Goal: Information Seeking & Learning: Learn about a topic

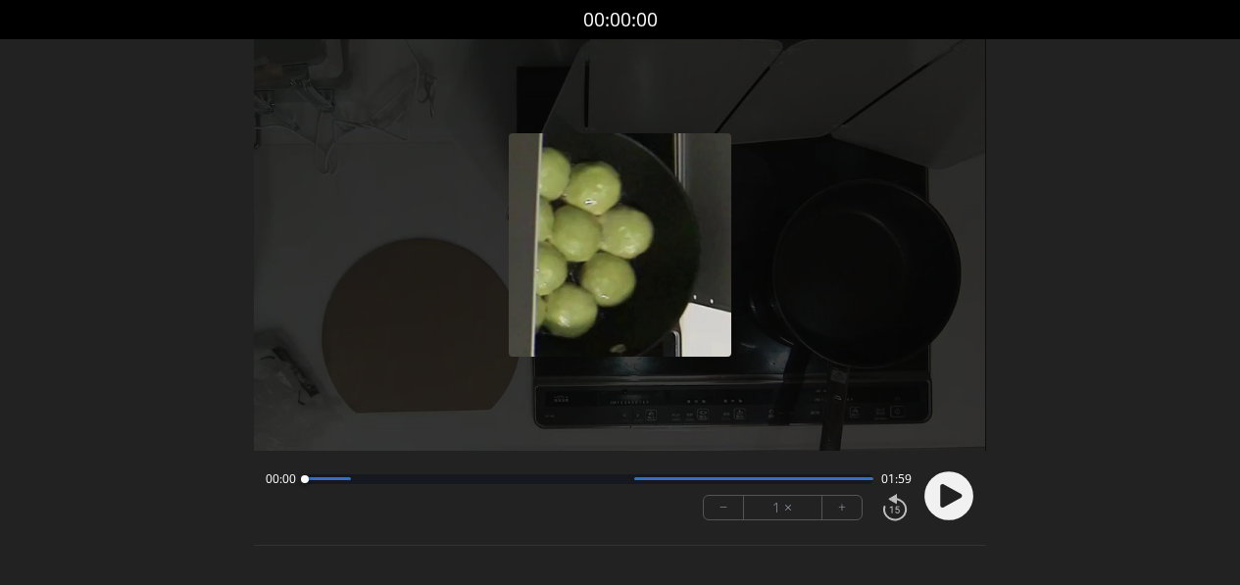
click at [937, 508] on circle at bounding box center [948, 495] width 49 height 49
click at [943, 501] on icon at bounding box center [951, 496] width 22 height 24
click at [387, 484] on div "00:06 01:52" at bounding box center [588, 479] width 645 height 16
click at [390, 478] on div at bounding box center [588, 479] width 569 height 10
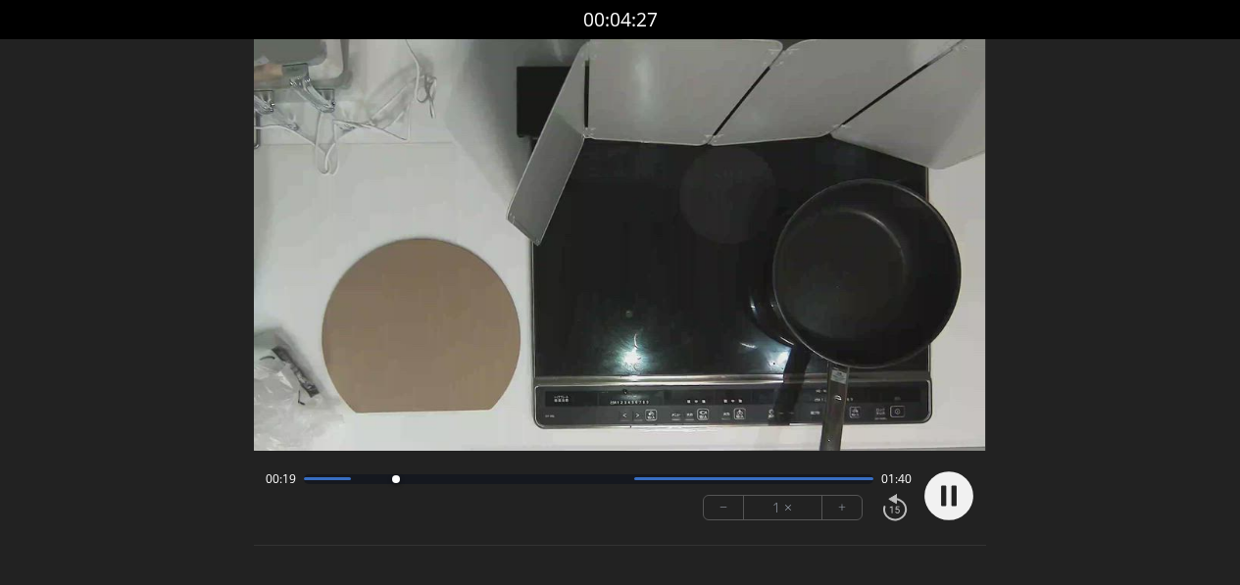
click at [471, 481] on div at bounding box center [588, 479] width 569 height 10
click at [533, 480] on div at bounding box center [588, 479] width 569 height 10
click at [612, 482] on div at bounding box center [588, 479] width 569 height 10
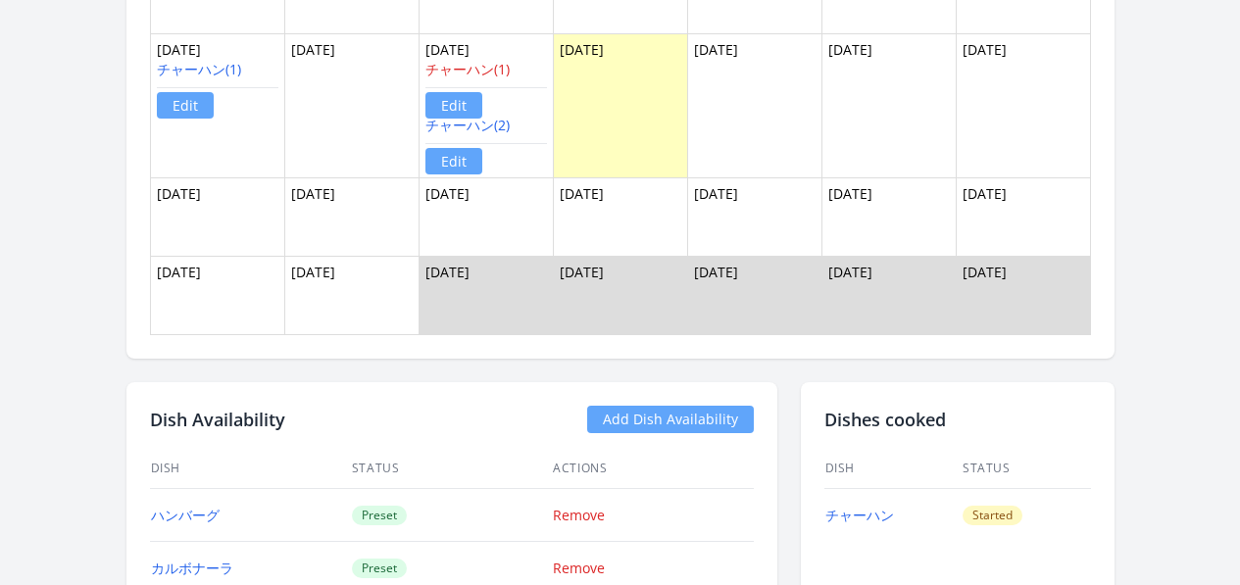
scroll to position [2009, 0]
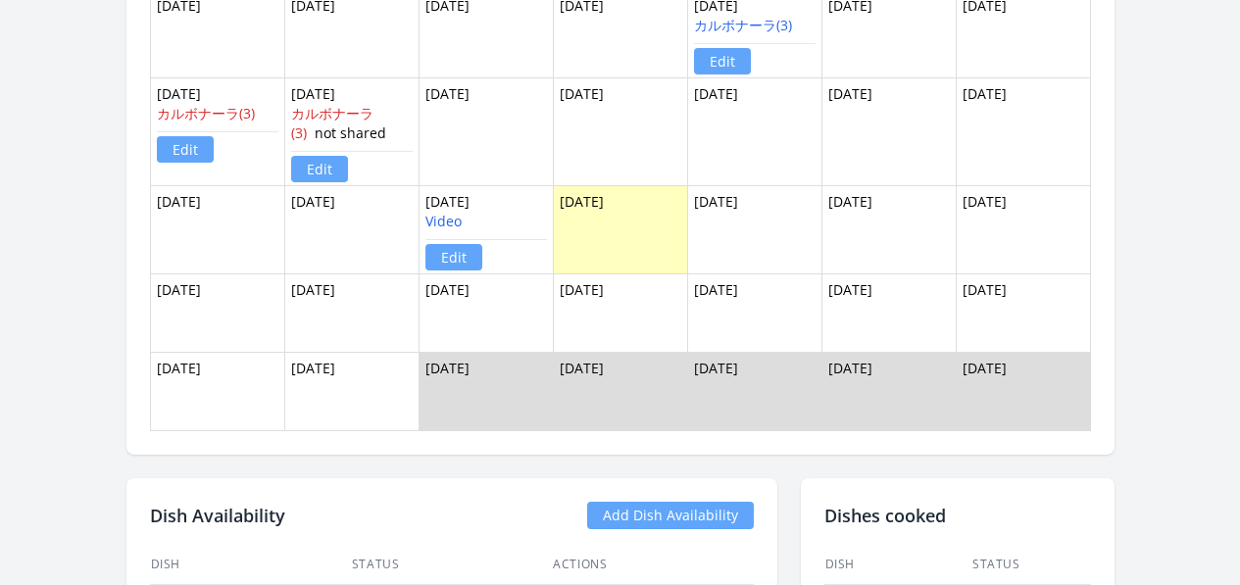
scroll to position [1131, 0]
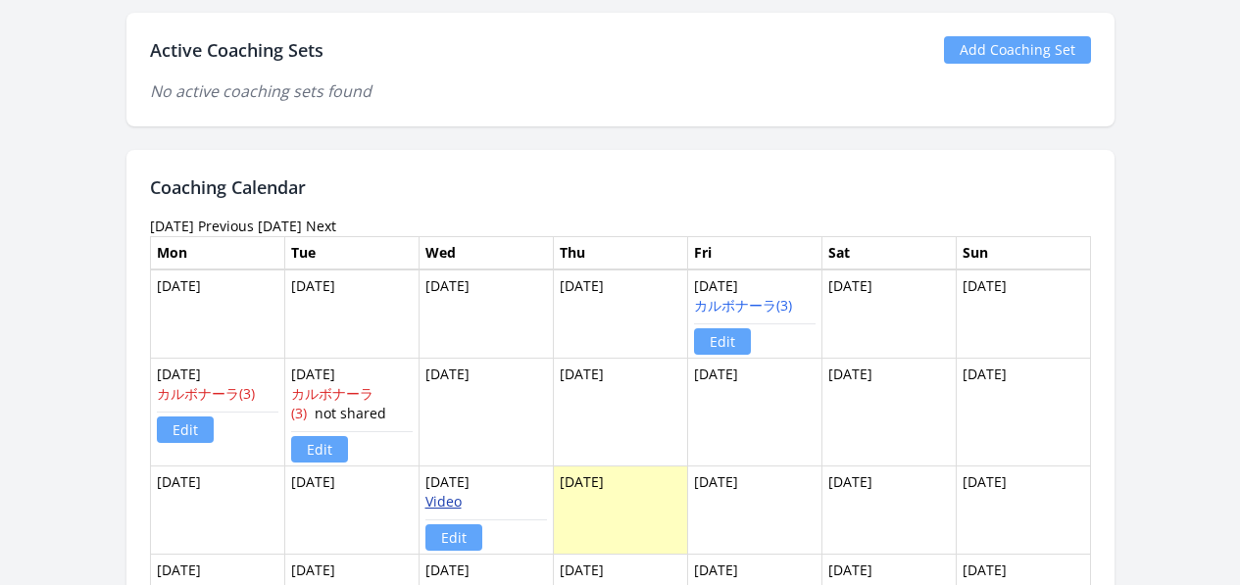
click at [429, 505] on link "Video" at bounding box center [443, 501] width 36 height 19
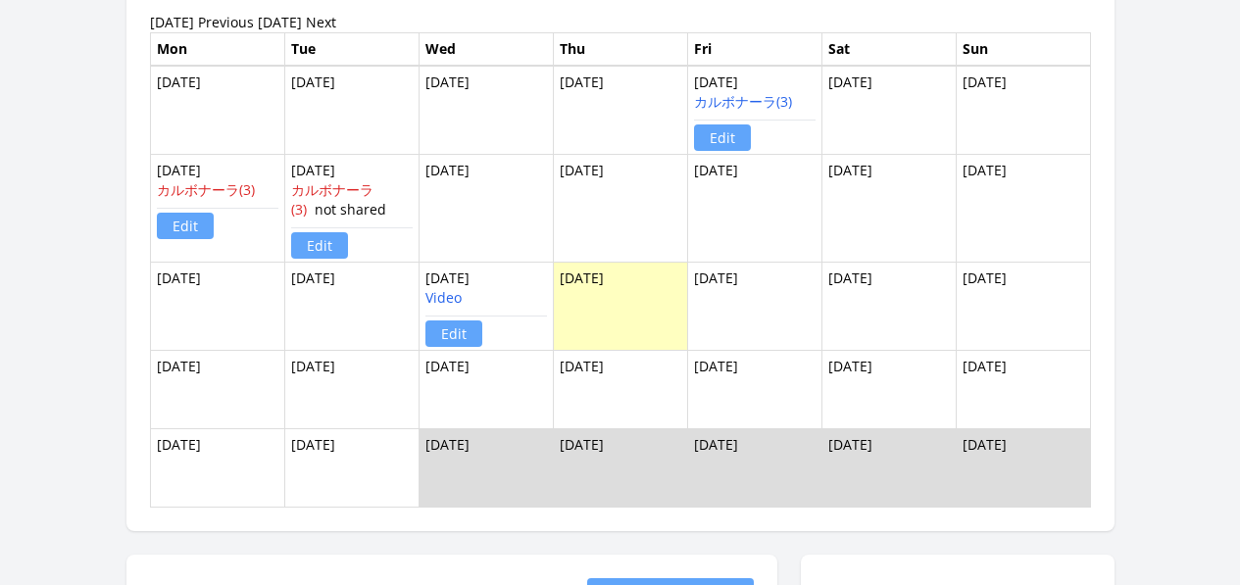
scroll to position [1328, 0]
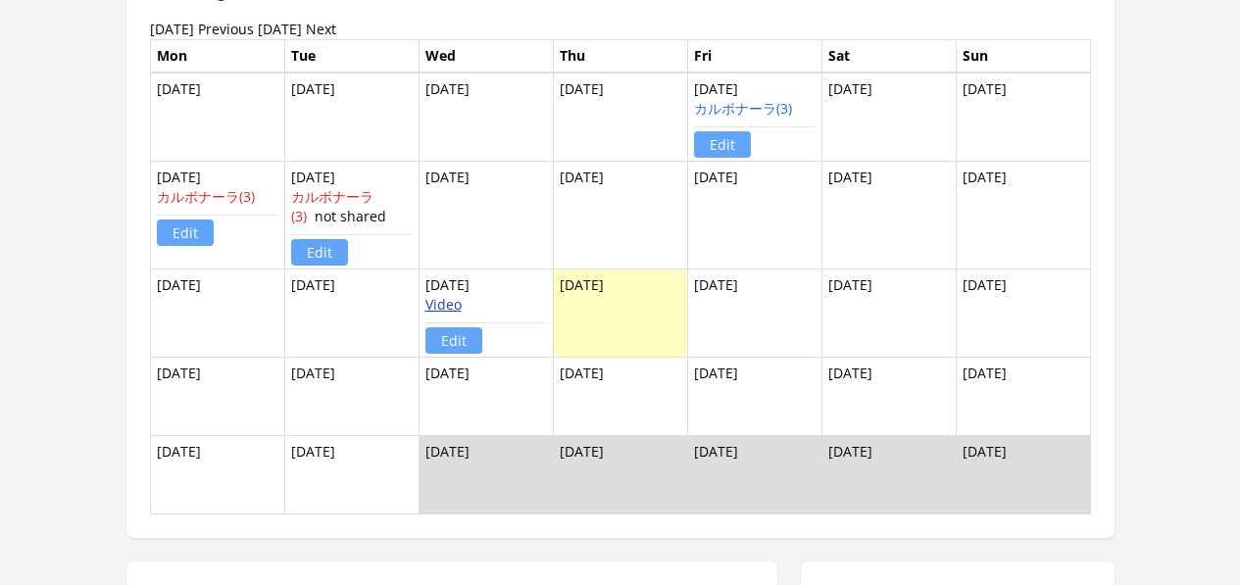
click at [425, 300] on link "Video" at bounding box center [443, 304] width 36 height 19
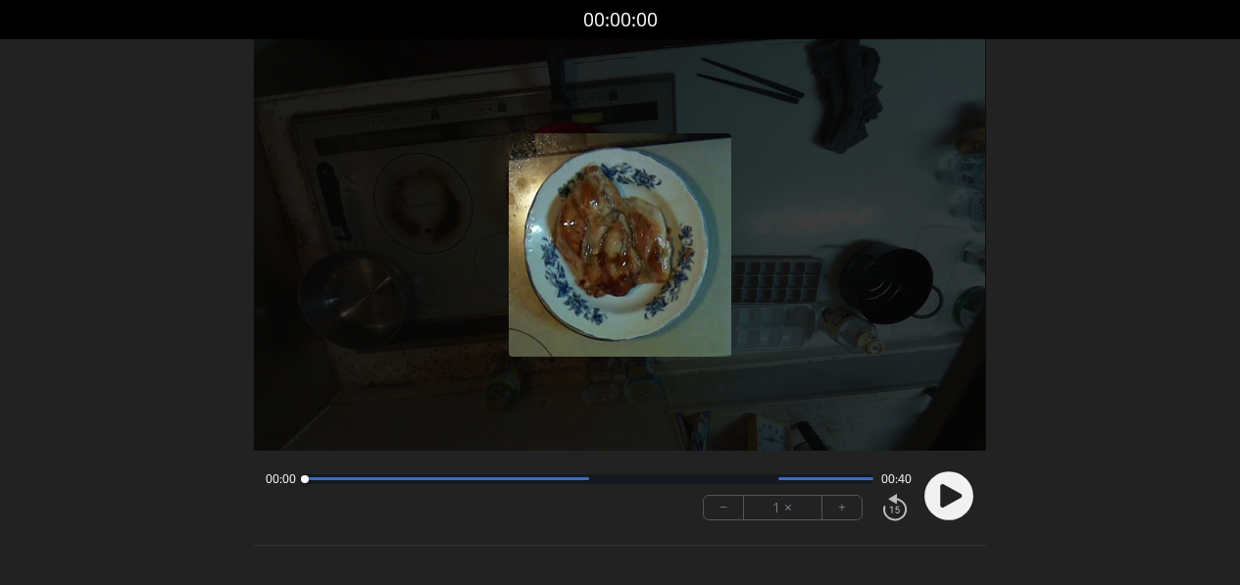
click at [964, 498] on circle at bounding box center [948, 495] width 49 height 49
click at [958, 483] on circle at bounding box center [948, 495] width 49 height 49
click at [937, 494] on circle at bounding box center [948, 495] width 49 height 49
click at [944, 496] on icon at bounding box center [951, 496] width 22 height 24
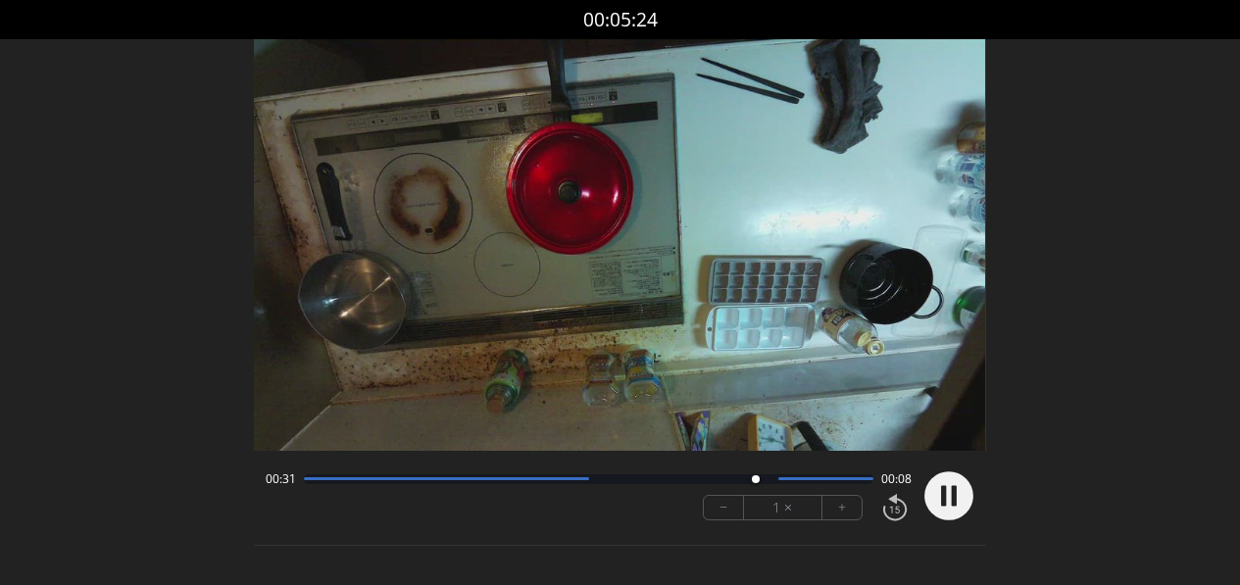
click at [483, 474] on div at bounding box center [588, 479] width 569 height 10
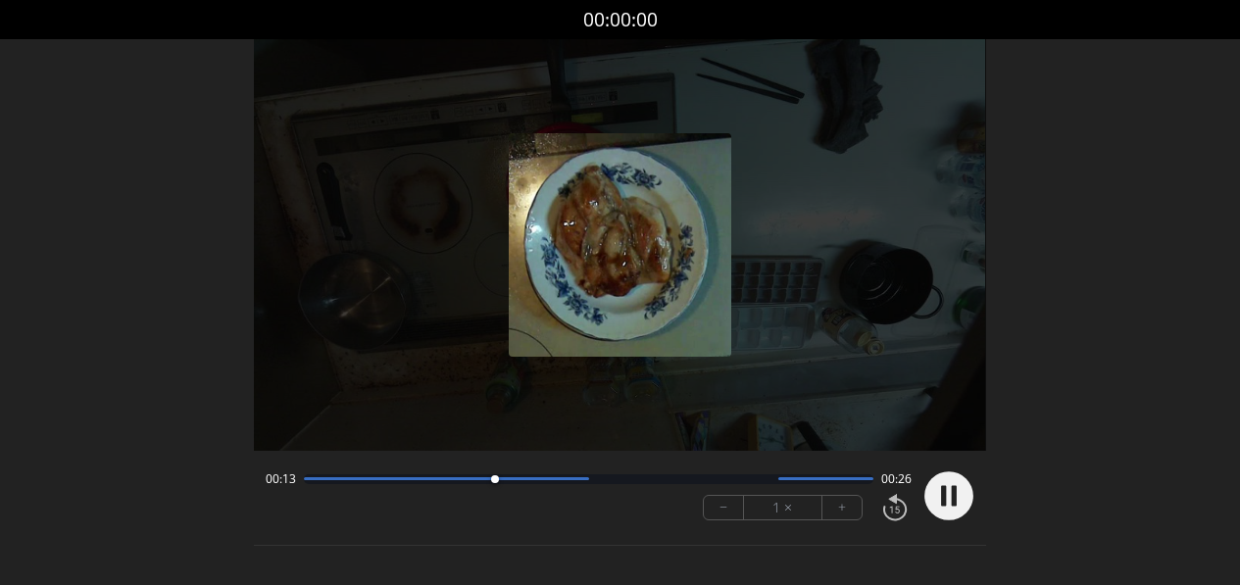
click at [400, 483] on div at bounding box center [588, 479] width 569 height 10
click at [563, 483] on div at bounding box center [588, 479] width 569 height 10
click at [600, 481] on div at bounding box center [588, 479] width 569 height 10
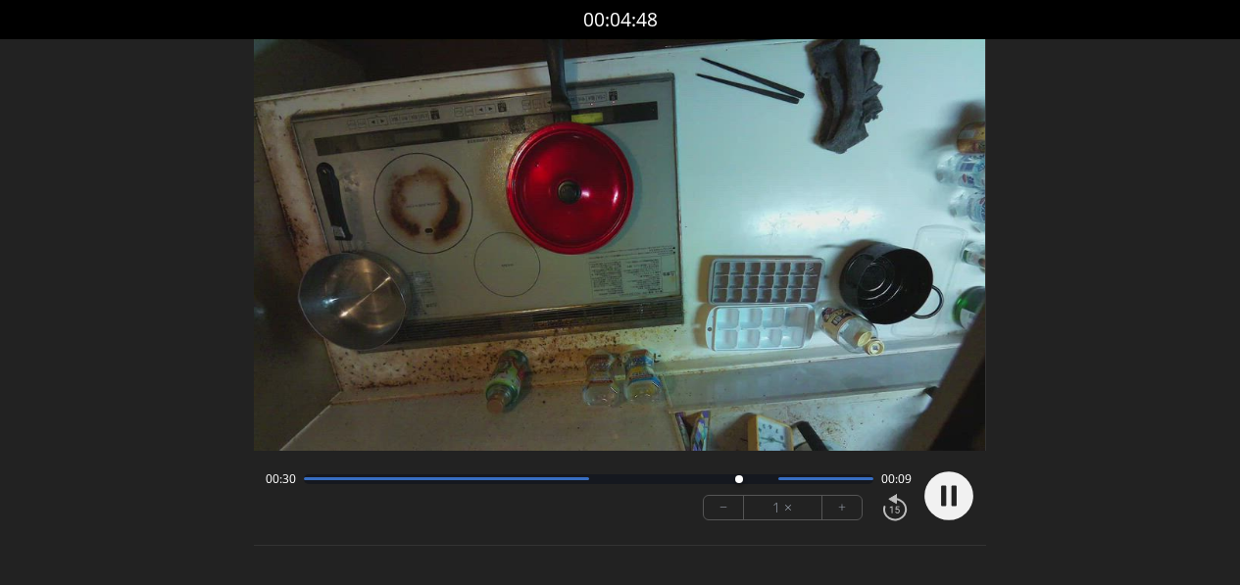
click at [767, 481] on div at bounding box center [588, 479] width 569 height 10
click at [794, 484] on div "00:33 00:06" at bounding box center [588, 479] width 645 height 16
click at [814, 484] on div "00:33 00:06" at bounding box center [588, 479] width 645 height 16
click at [827, 481] on div at bounding box center [588, 479] width 569 height 10
click at [859, 483] on div at bounding box center [588, 479] width 569 height 10
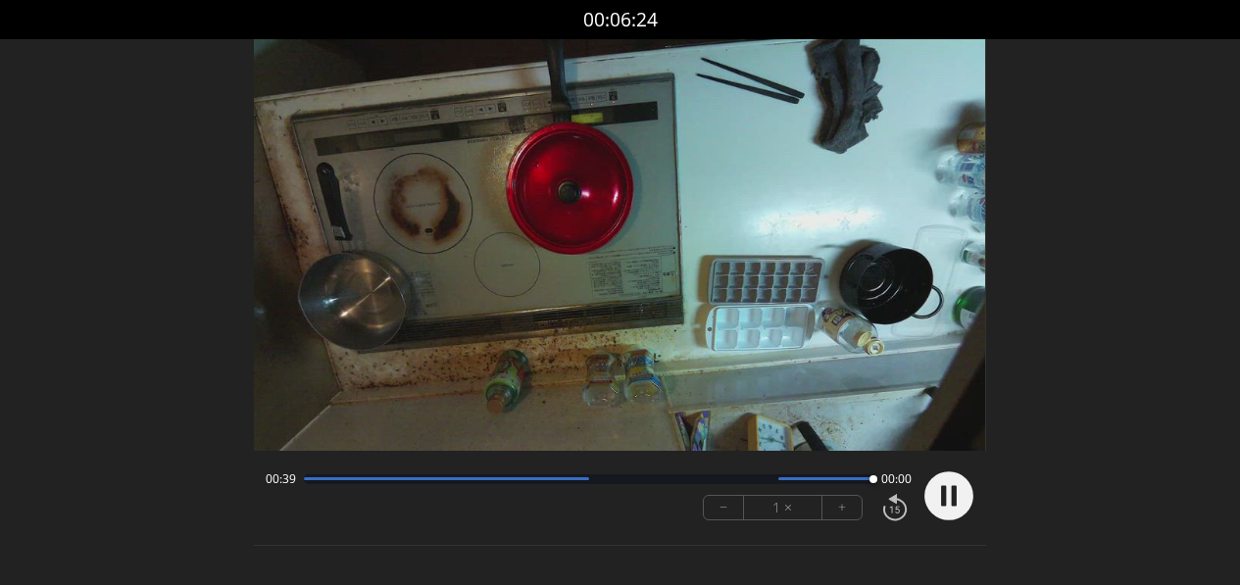
click at [310, 481] on div at bounding box center [588, 479] width 569 height 10
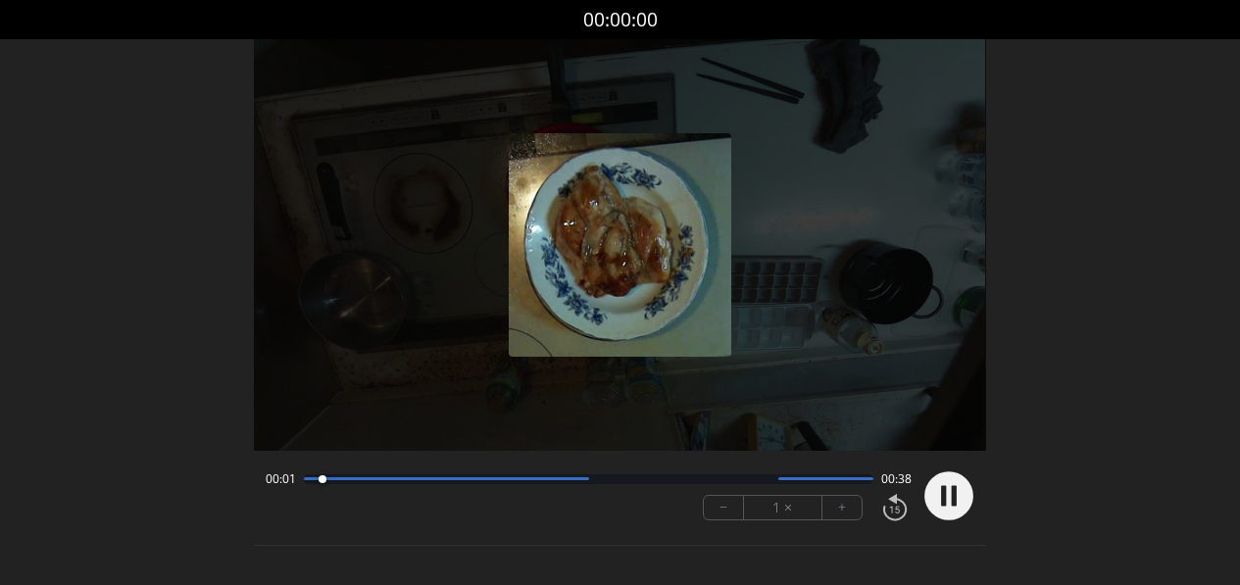
click at [404, 485] on div "00:01 00:38" at bounding box center [588, 479] width 645 height 16
click at [404, 481] on div at bounding box center [588, 479] width 569 height 10
click at [525, 483] on div "00:07 00:32" at bounding box center [588, 479] width 645 height 16
click at [559, 484] on div "00:07 00:32" at bounding box center [588, 479] width 645 height 16
click at [571, 484] on div "00:08 00:31" at bounding box center [588, 479] width 645 height 16
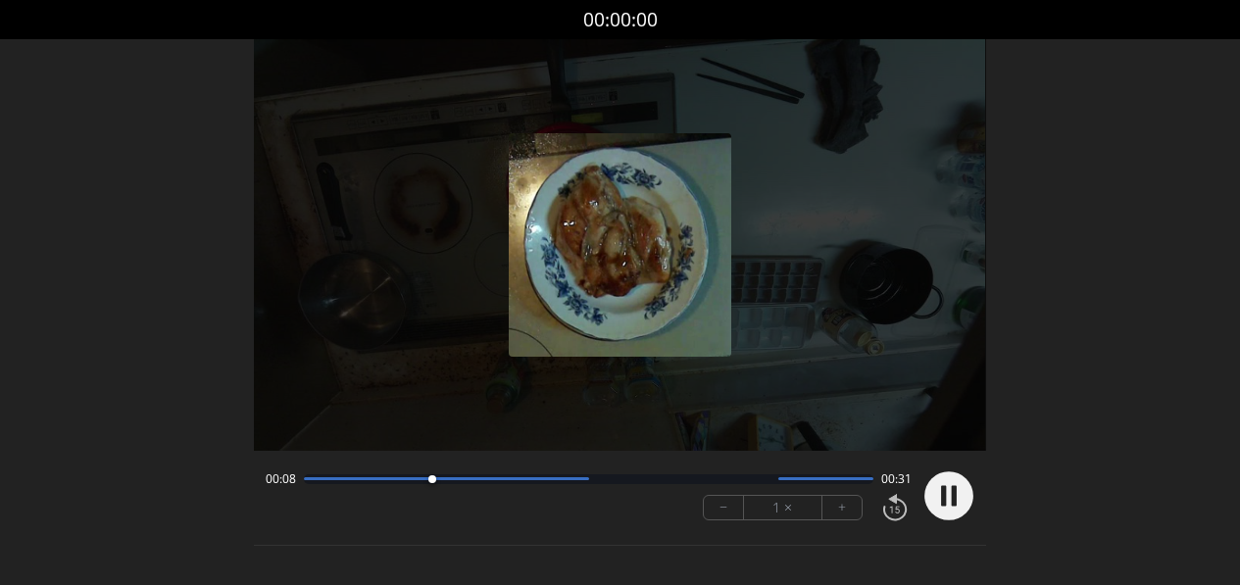
click at [580, 482] on div at bounding box center [588, 479] width 569 height 10
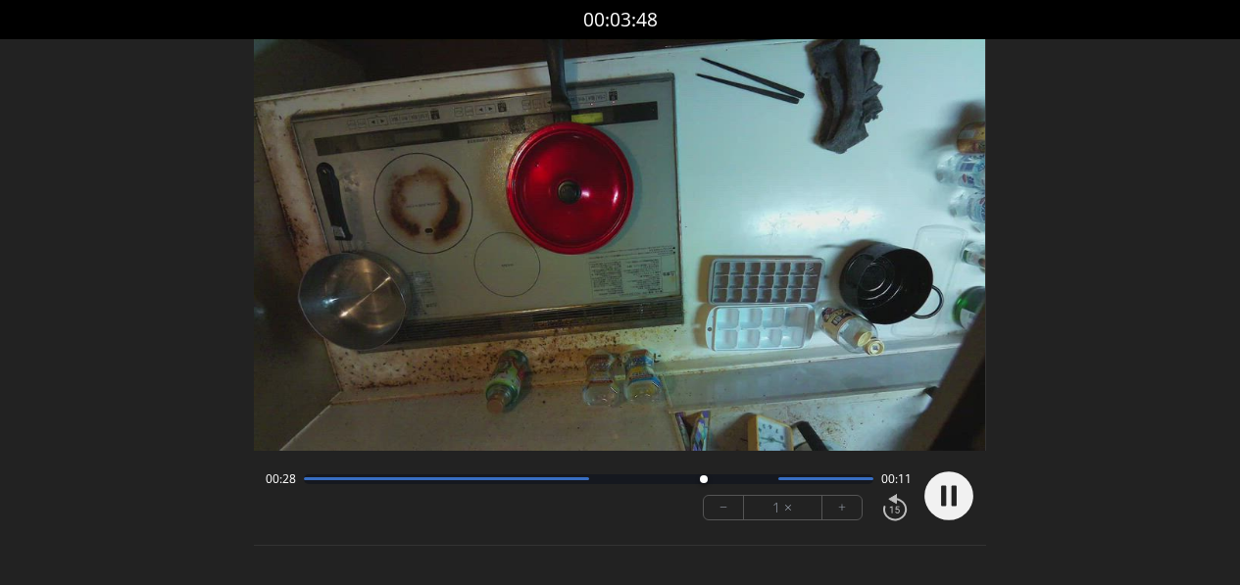
click at [944, 499] on icon at bounding box center [943, 495] width 5 height 21
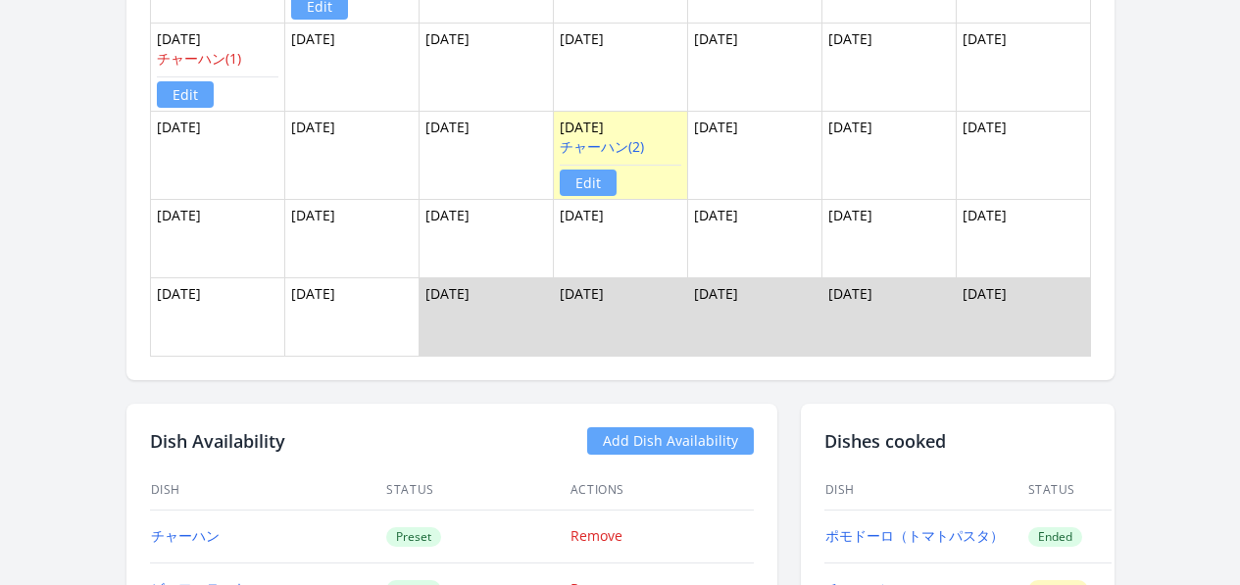
scroll to position [1320, 0]
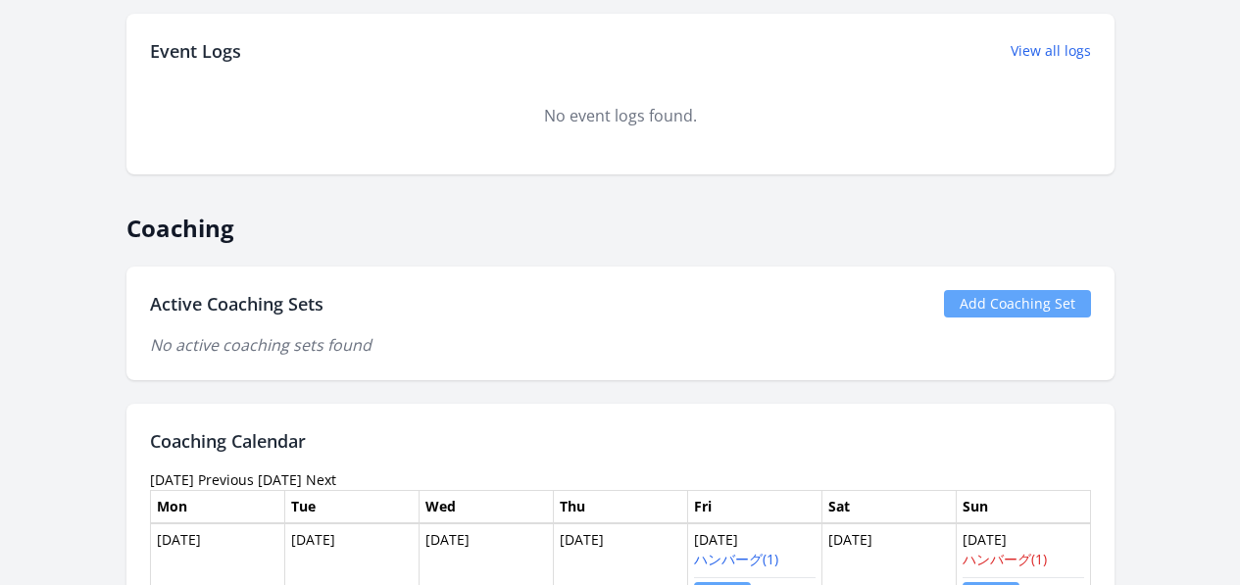
scroll to position [970, 0]
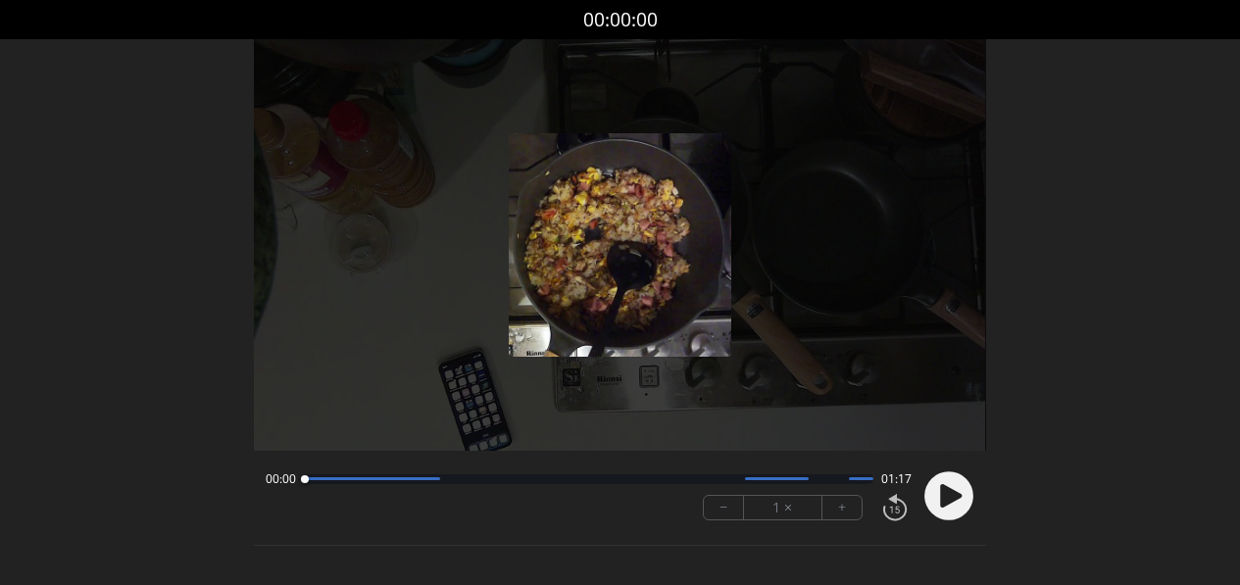
click at [955, 490] on circle at bounding box center [948, 495] width 49 height 49
click at [422, 481] on div at bounding box center [588, 479] width 569 height 10
click at [495, 484] on div "00:16 01:00" at bounding box center [588, 479] width 645 height 16
click at [499, 481] on div at bounding box center [588, 479] width 569 height 10
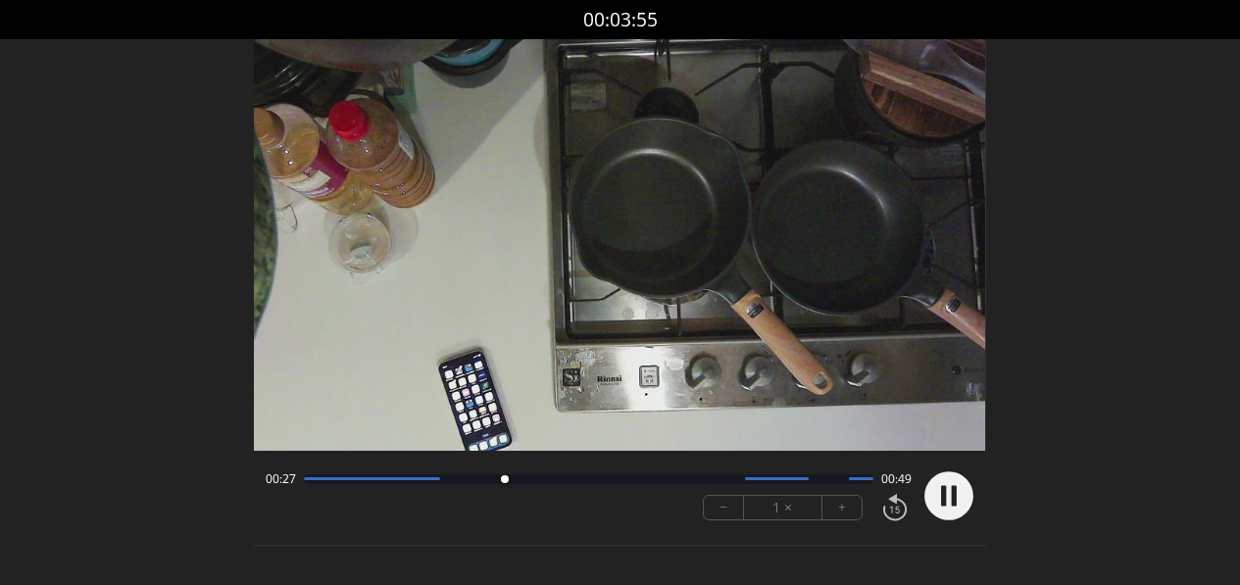
click at [550, 478] on div at bounding box center [588, 479] width 569 height 10
click at [685, 475] on div at bounding box center [588, 479] width 569 height 10
click at [946, 507] on circle at bounding box center [948, 495] width 49 height 49
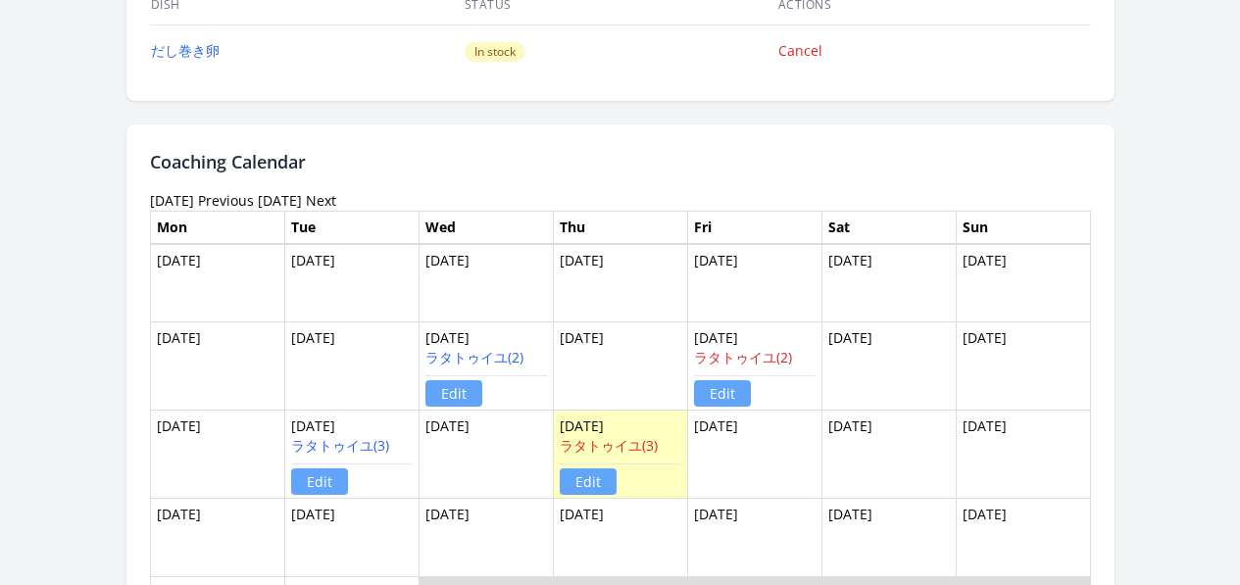
scroll to position [1400, 0]
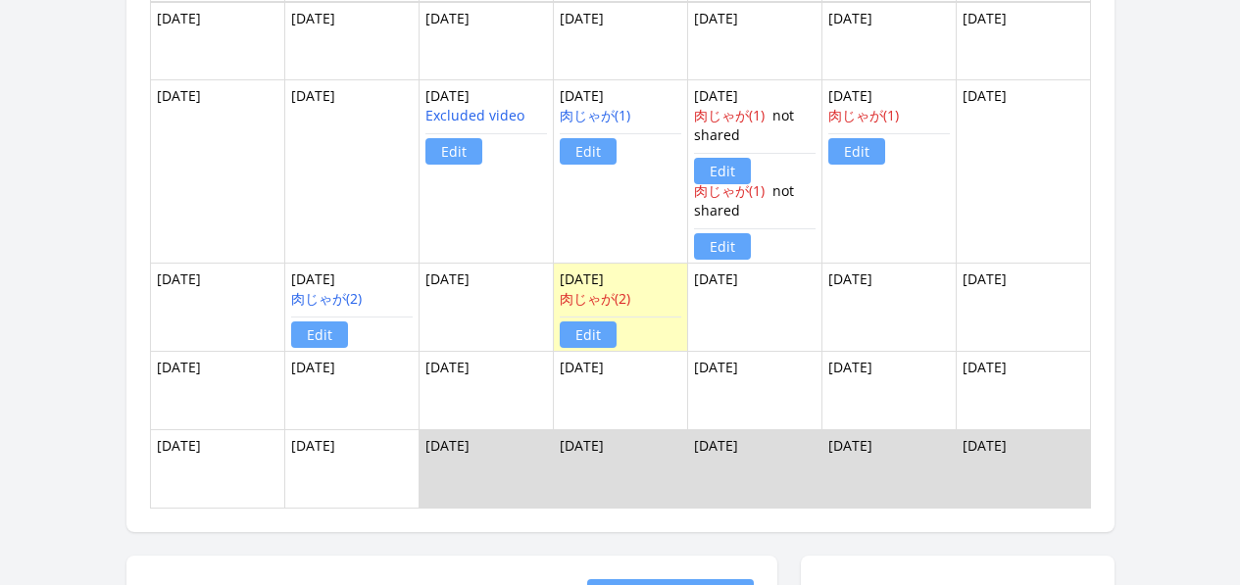
scroll to position [1749, 0]
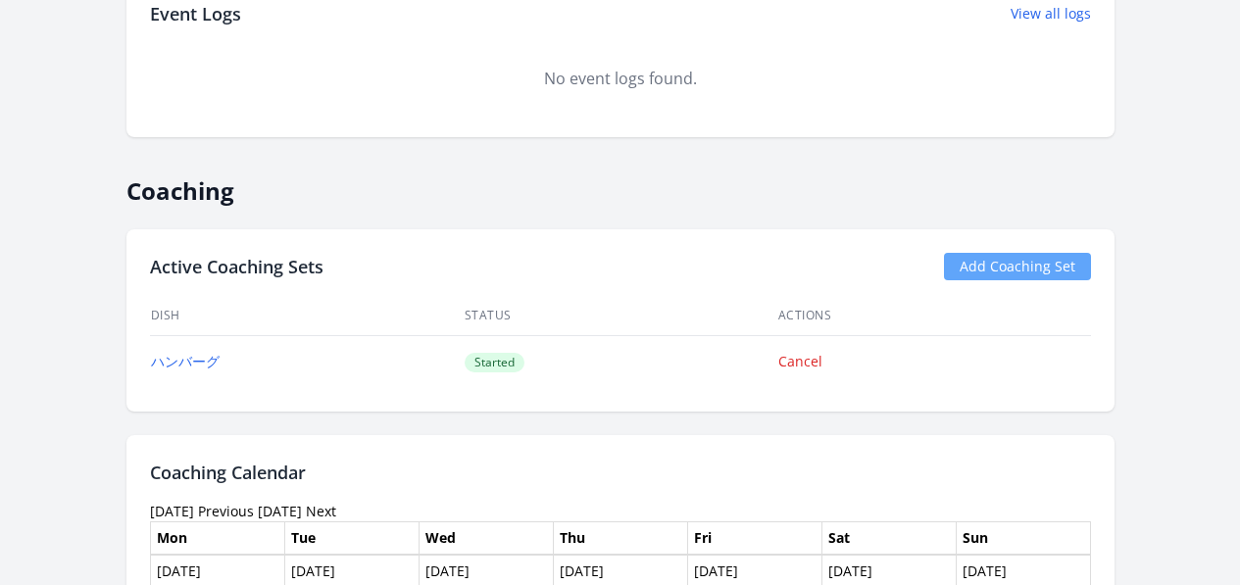
scroll to position [1273, 0]
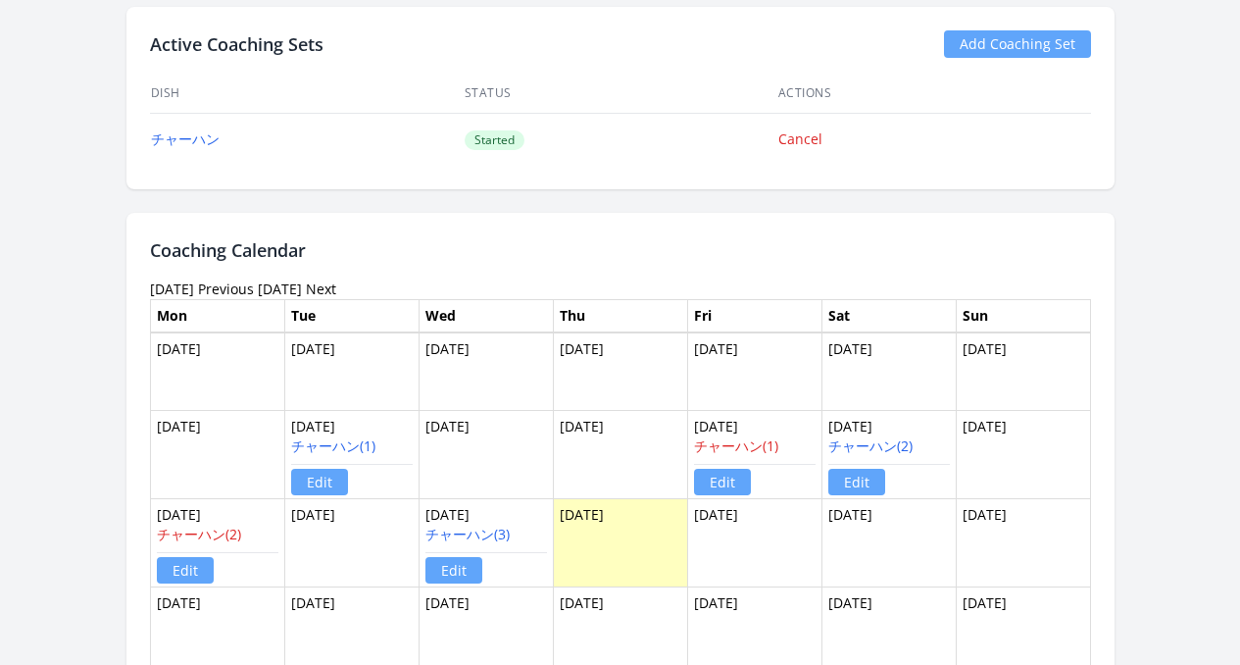
scroll to position [1695, 0]
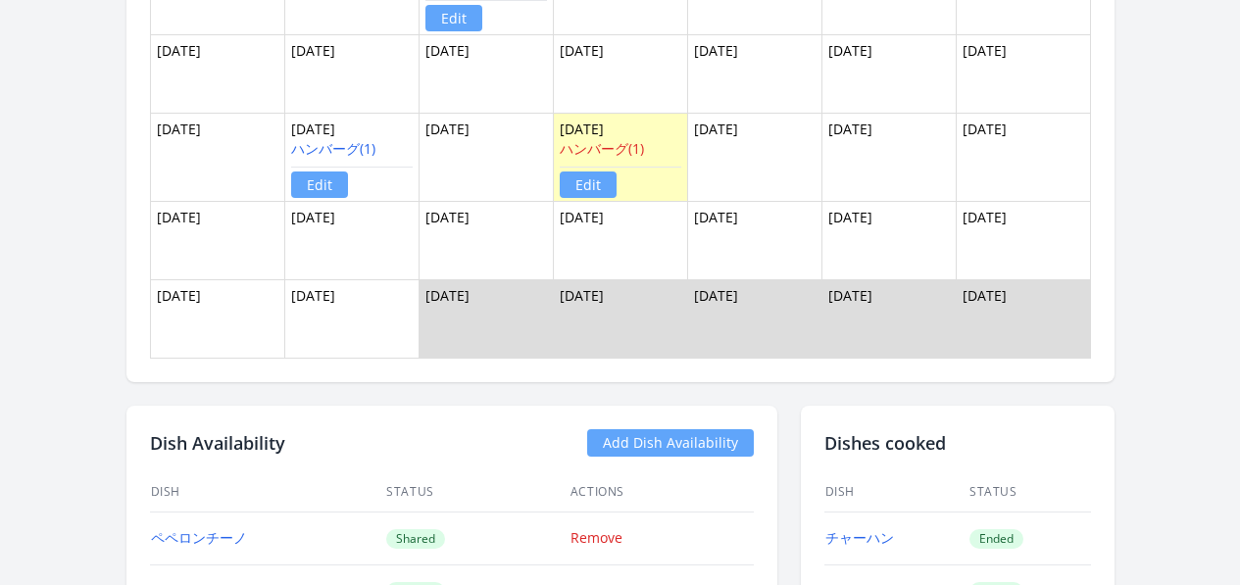
scroll to position [2280, 0]
